Goal: Information Seeking & Learning: Learn about a topic

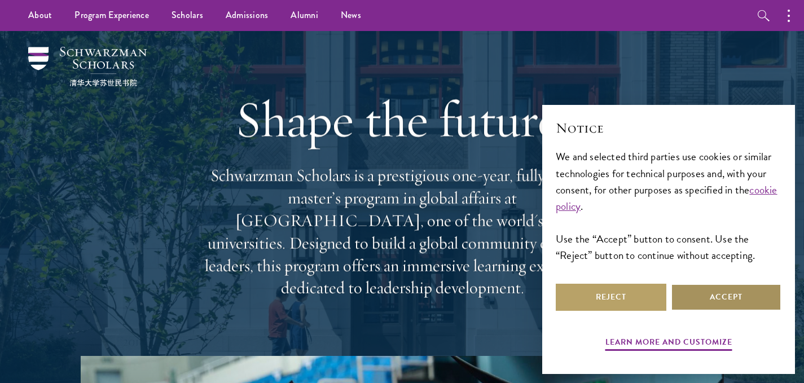
click at [755, 301] on button "Accept" at bounding box center [726, 297] width 111 height 27
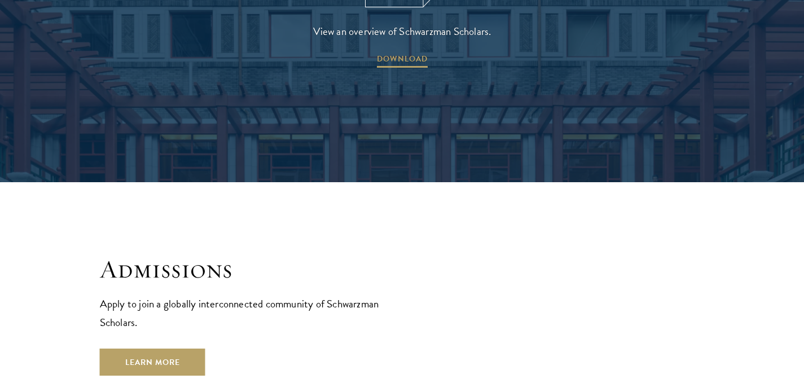
scroll to position [1891, 0]
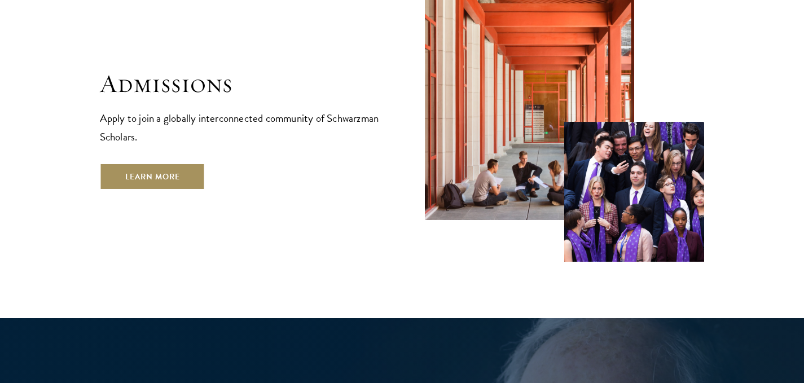
click at [165, 163] on link "Learn More" at bounding box center [153, 176] width 106 height 27
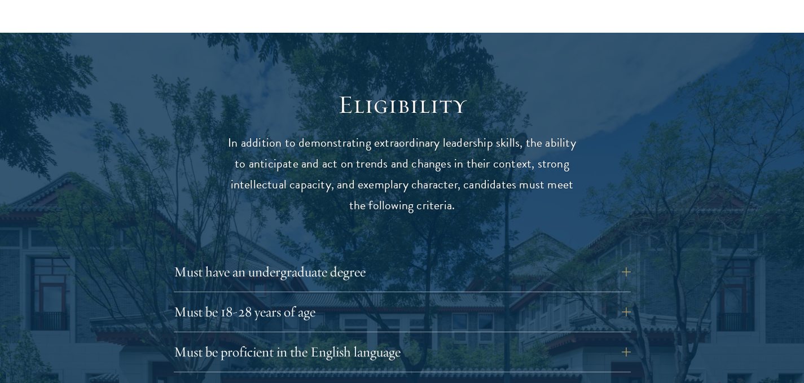
scroll to position [1540, 0]
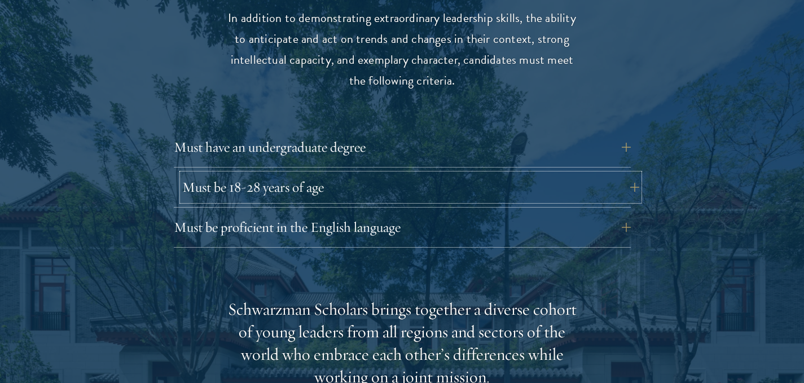
click at [630, 174] on button "Must be 18-28 years of age" at bounding box center [410, 187] width 457 height 27
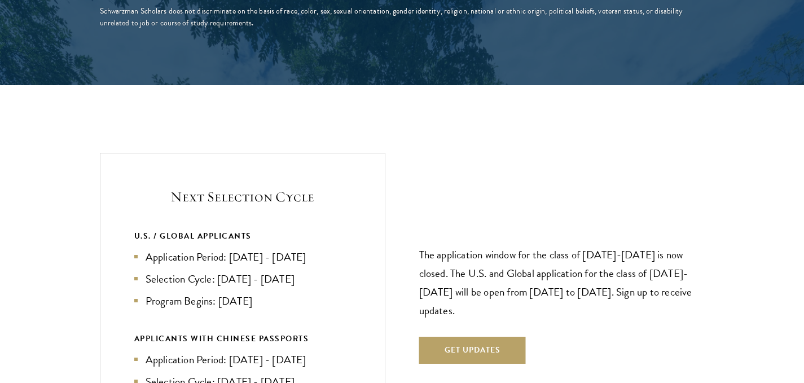
scroll to position [2494, 0]
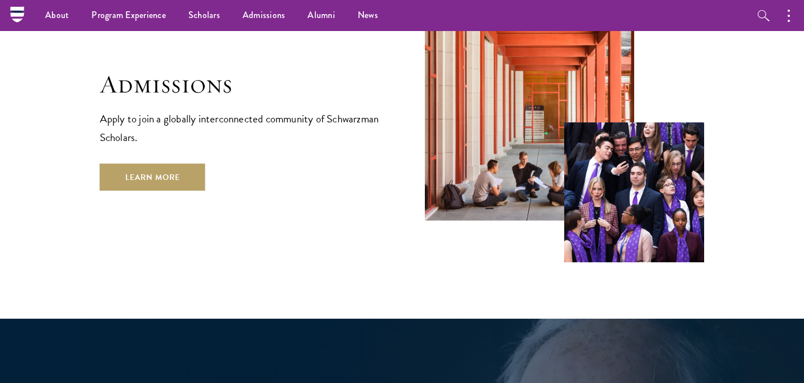
scroll to position [1891, 0]
